Goal: Check status

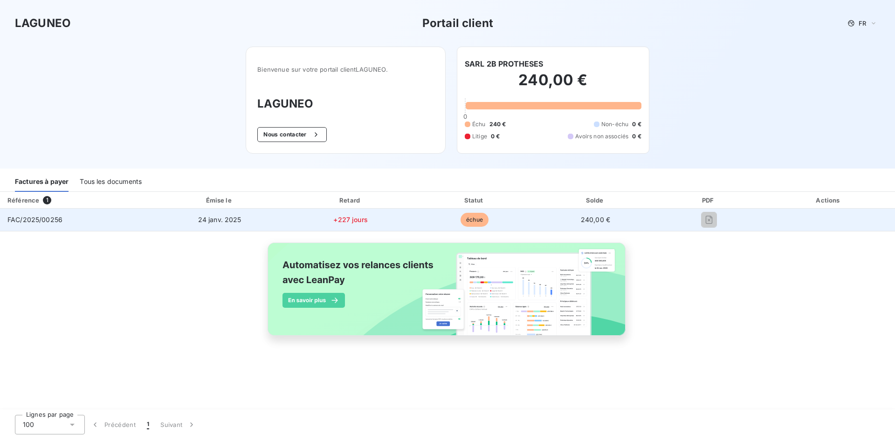
click at [466, 218] on span "échue" at bounding box center [474, 220] width 28 height 14
click at [53, 217] on span "FAC/2025/00256" at bounding box center [34, 220] width 55 height 8
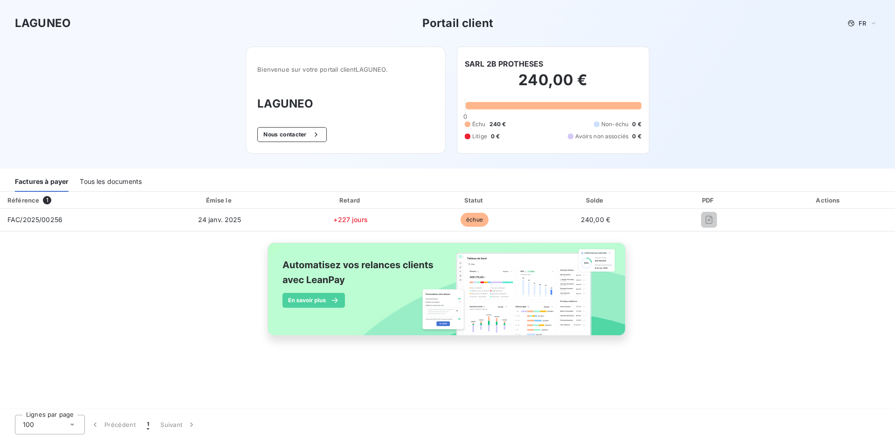
click at [44, 201] on span "1" at bounding box center [47, 200] width 8 height 8
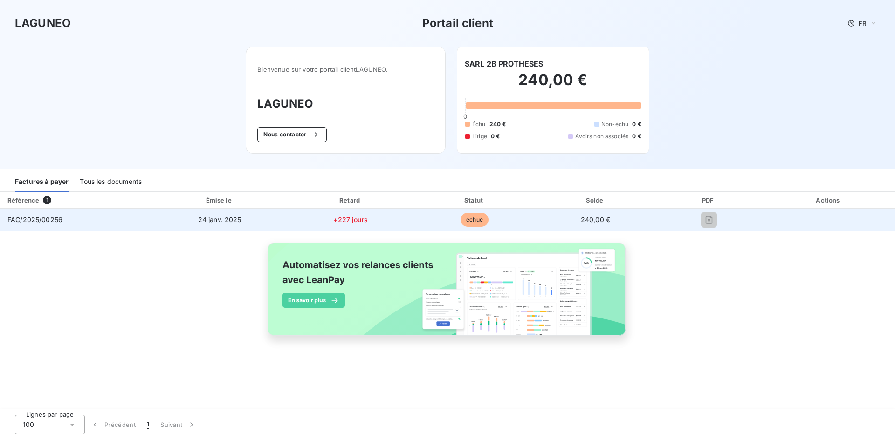
click at [97, 222] on td "FAC/2025/00256" at bounding box center [75, 220] width 151 height 22
click at [478, 225] on span "échue" at bounding box center [474, 220] width 28 height 14
click at [590, 221] on span "240,00 €" at bounding box center [595, 220] width 29 height 8
